Goal: Navigation & Orientation: Find specific page/section

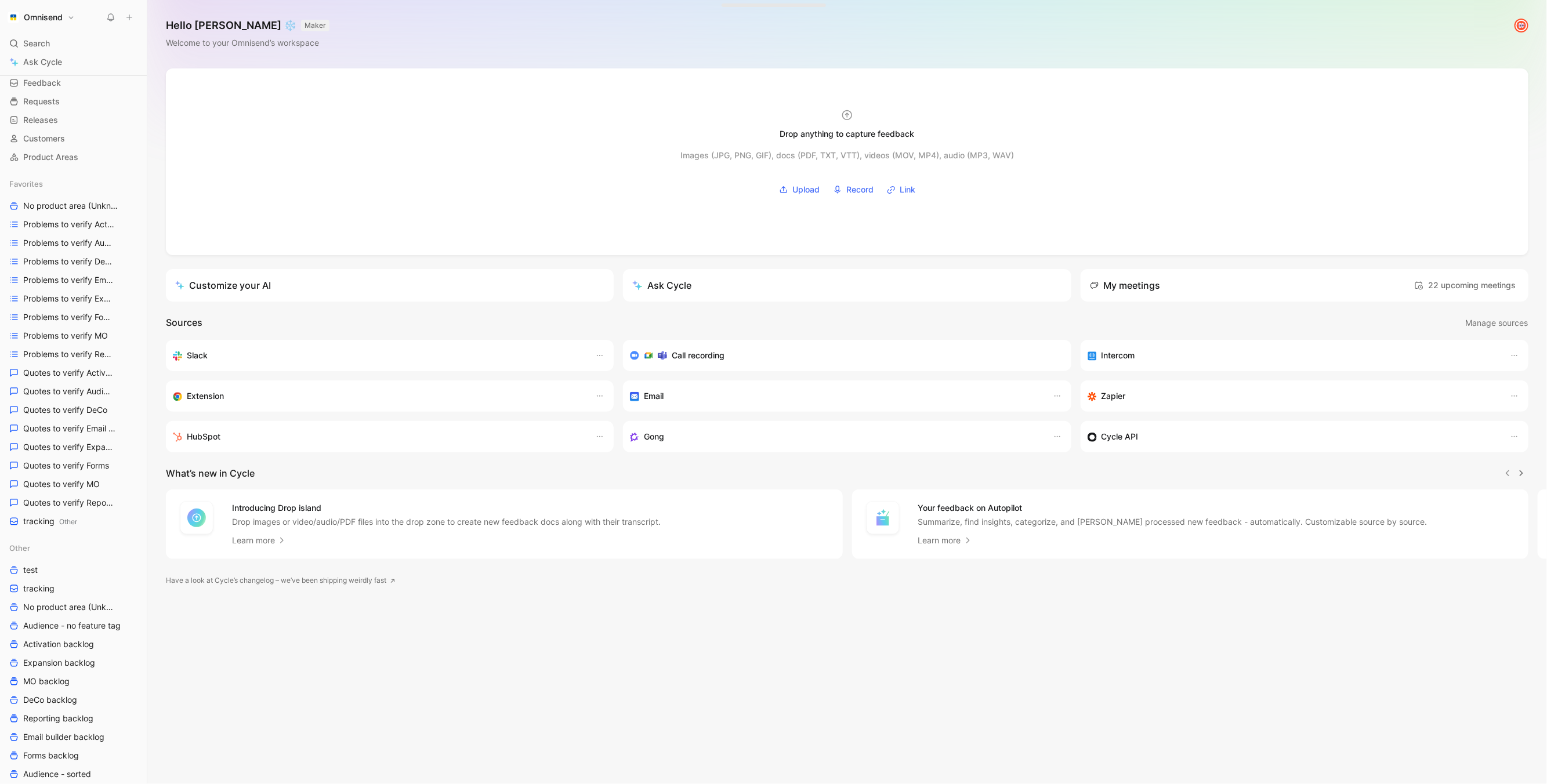
scroll to position [47, 0]
click at [63, 749] on span "Forms backlog" at bounding box center [51, 752] width 56 height 12
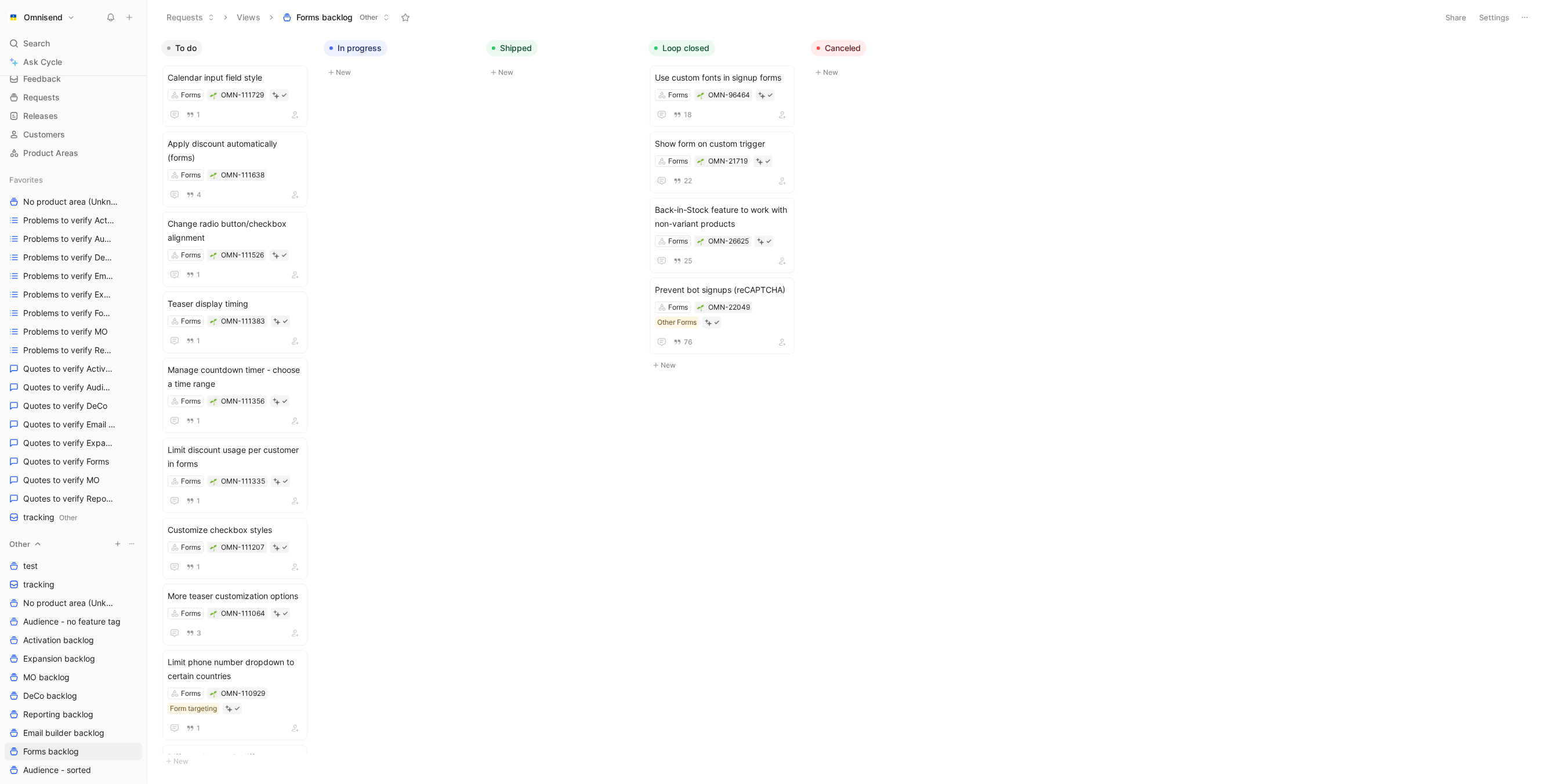
click at [121, 544] on button "button" at bounding box center [118, 544] width 12 height 12
click at [41, 667] on div at bounding box center [773, 392] width 1547 height 784
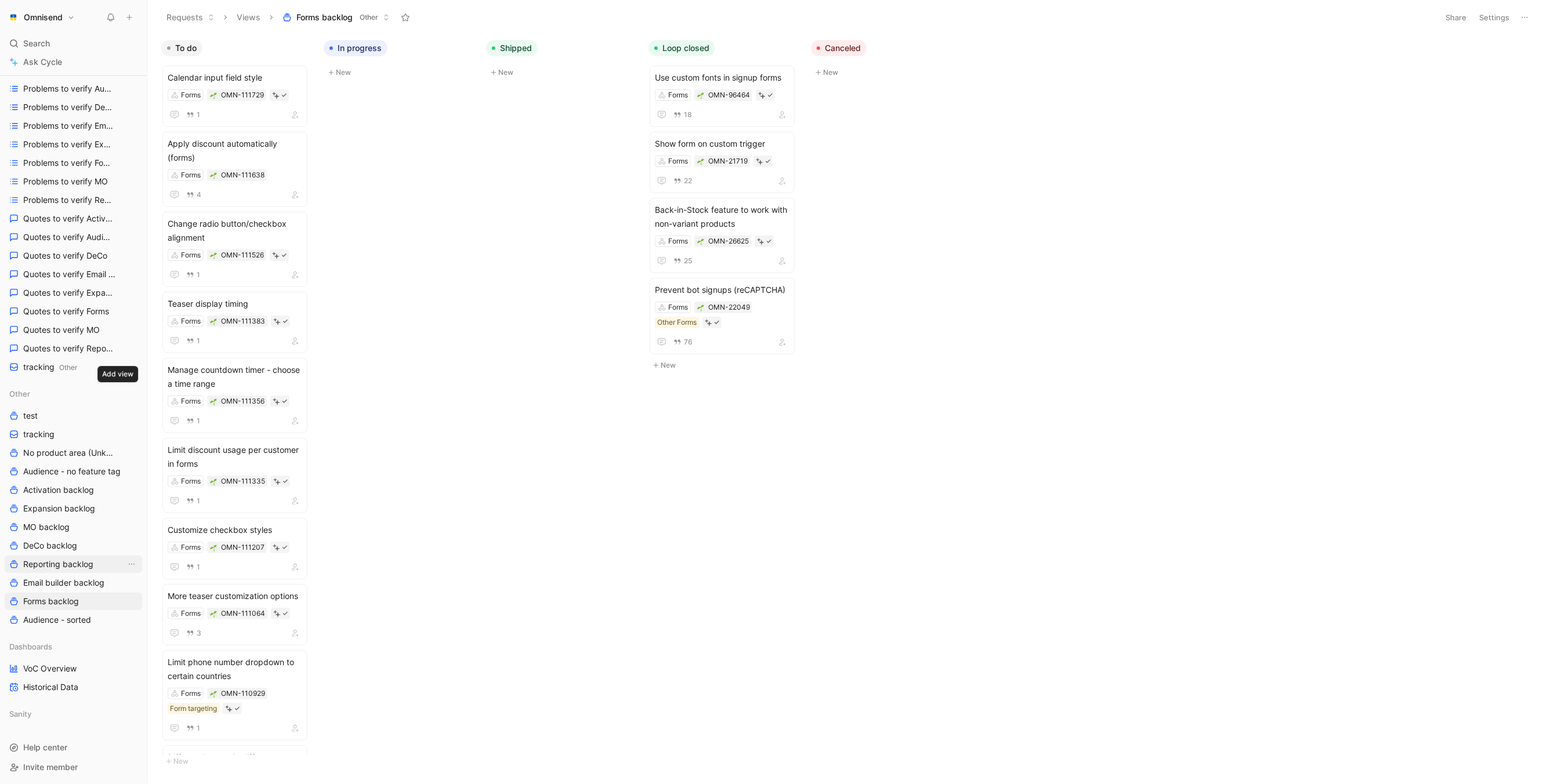
click at [65, 569] on link "Reporting backlog" at bounding box center [73, 564] width 138 height 17
